Goal: Check status: Check status

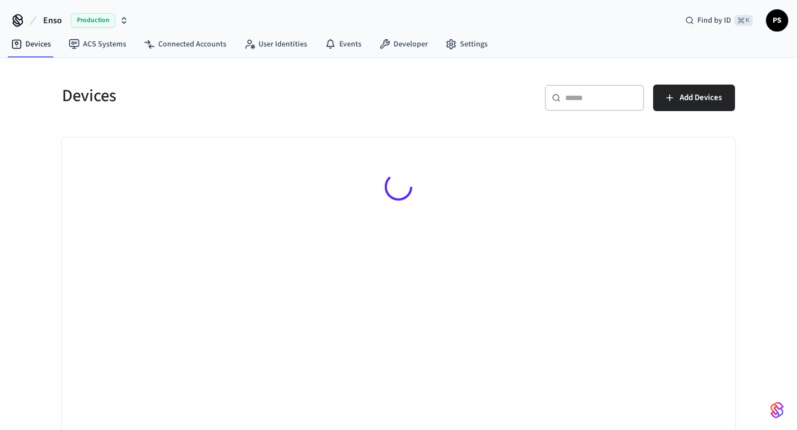
click at [606, 88] on div "​ ​" at bounding box center [594, 98] width 100 height 27
paste input "**********"
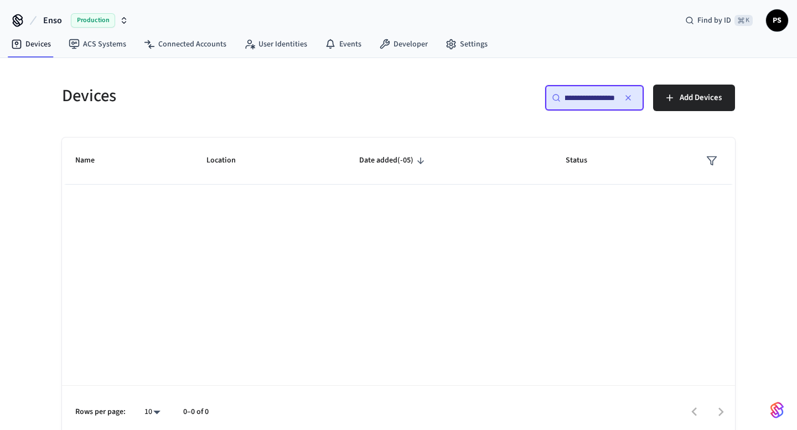
type input "**********"
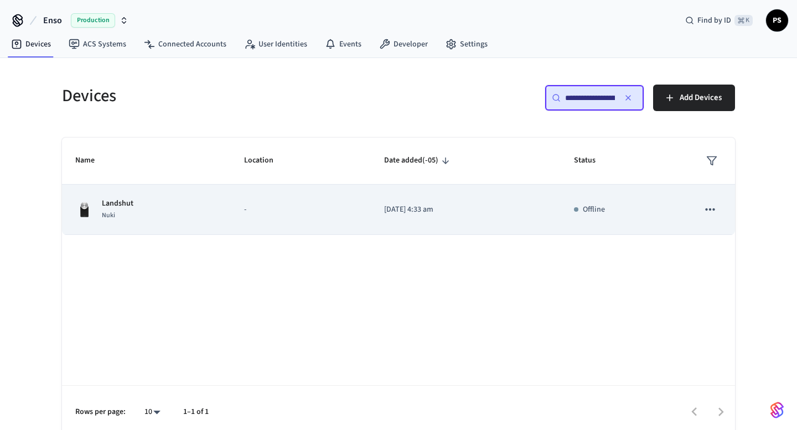
click at [137, 205] on div "Landshut Nuki" at bounding box center [146, 209] width 142 height 23
click at [120, 216] on div "Nuki" at bounding box center [118, 216] width 32 height 12
click at [131, 198] on p "Landshut" at bounding box center [118, 204] width 32 height 12
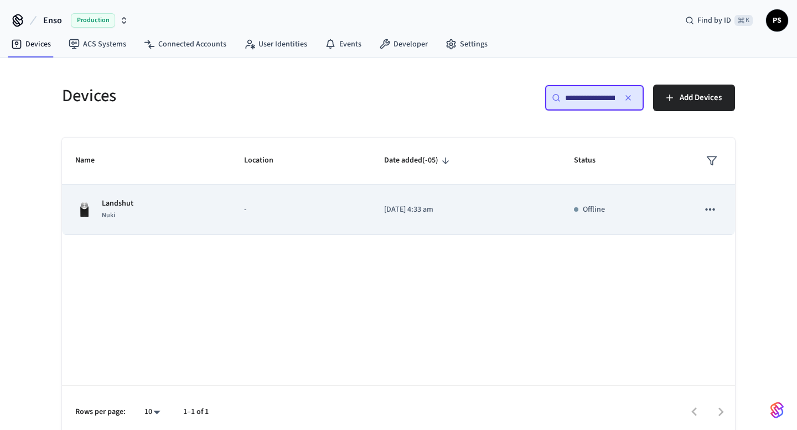
click at [173, 214] on div "Landshut Nuki" at bounding box center [146, 209] width 142 height 23
click at [605, 204] on p "Offline" at bounding box center [594, 210] width 22 height 12
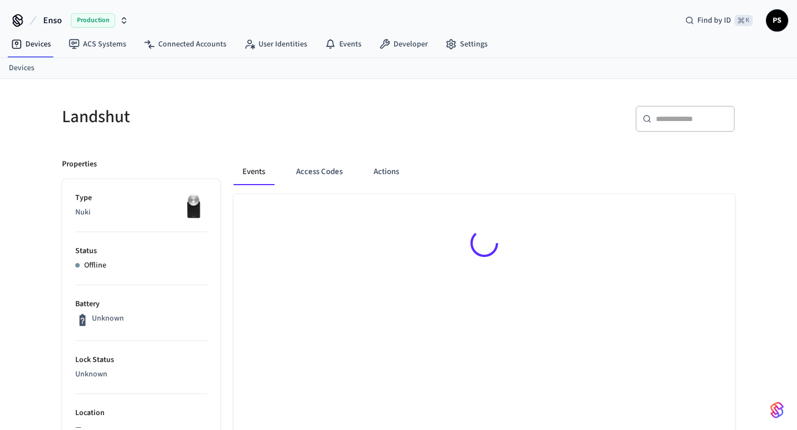
click at [715, 211] on div at bounding box center [483, 245] width 501 height 102
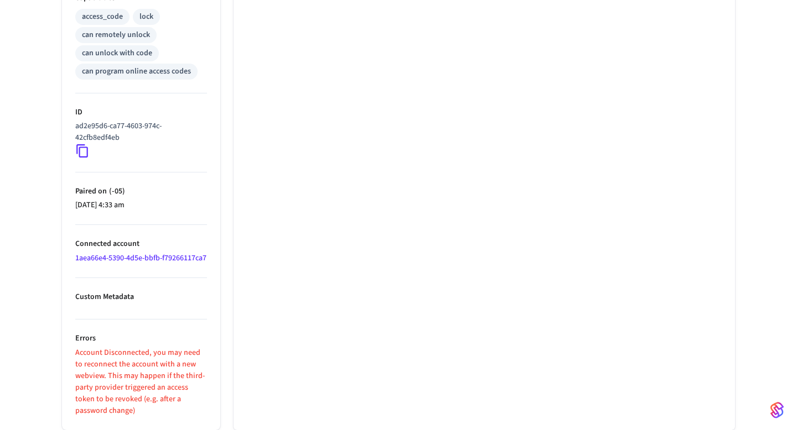
scroll to position [483, 0]
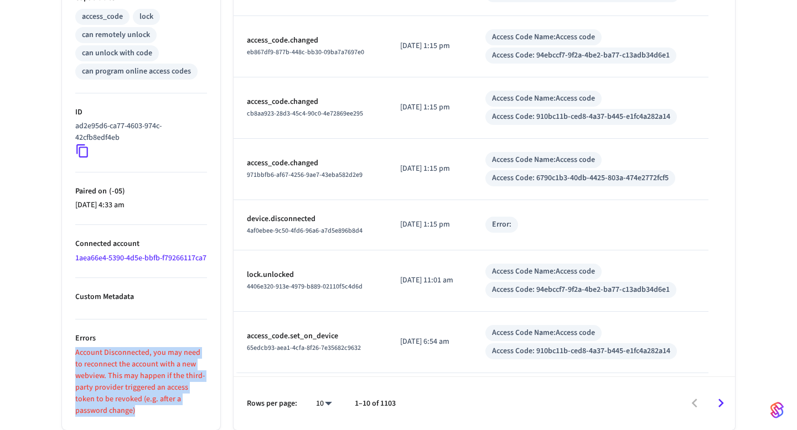
drag, startPoint x: 76, startPoint y: 349, endPoint x: 146, endPoint y: 429, distance: 106.7
click at [146, 429] on ul "Type Nuki Status Offline Battery Unknown Lock Status Unknown Location — Capabil…" at bounding box center [141, 71] width 158 height 720
copy p "Account Disconnected, you may need to reconnect the account with a new webview.…"
